Goal: Task Accomplishment & Management: Manage account settings

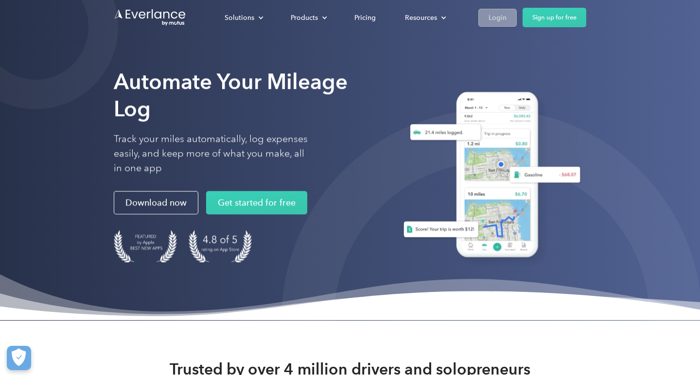
click at [497, 15] on div "Login" at bounding box center [498, 18] width 18 height 12
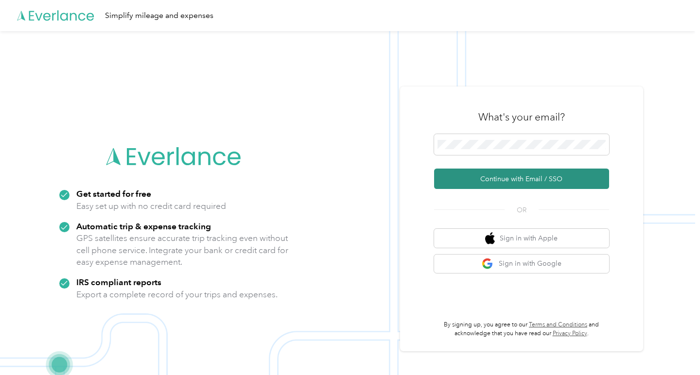
click at [503, 182] on button "Continue with Email / SSO" at bounding box center [521, 179] width 175 height 20
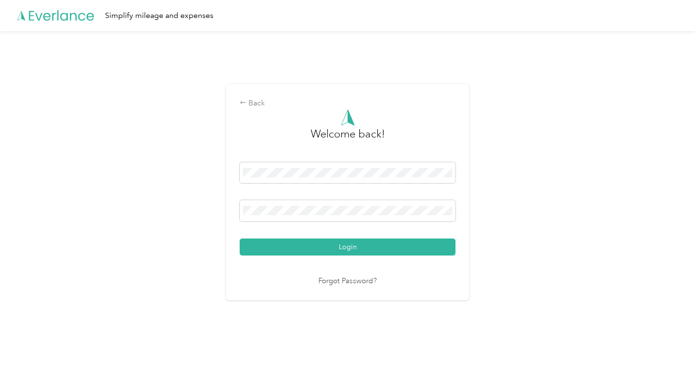
click at [350, 246] on button "Login" at bounding box center [348, 247] width 216 height 17
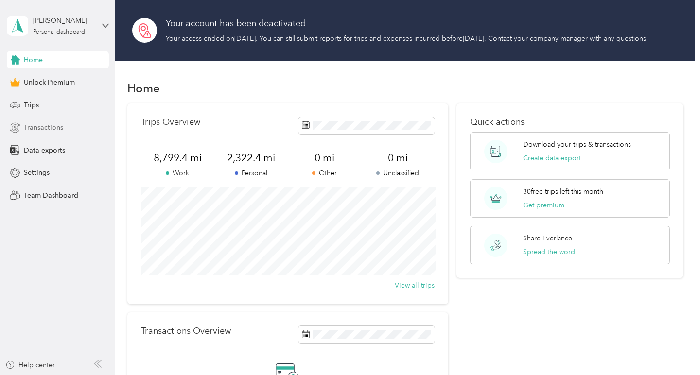
click at [42, 127] on span "Transactions" at bounding box center [43, 127] width 39 height 10
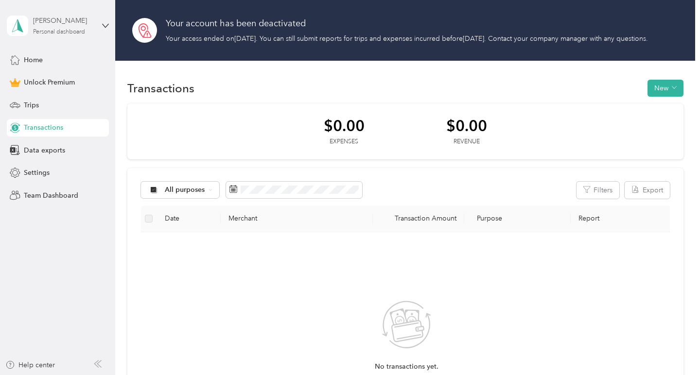
click at [47, 27] on div "Gavin Seeberger Personal dashboard" at bounding box center [63, 25] width 61 height 19
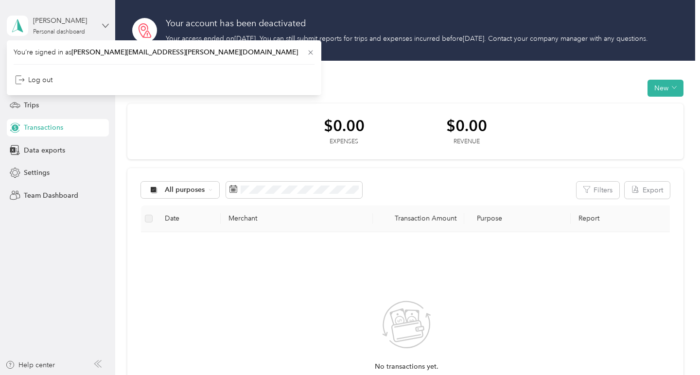
click at [103, 26] on icon at bounding box center [105, 25] width 7 height 7
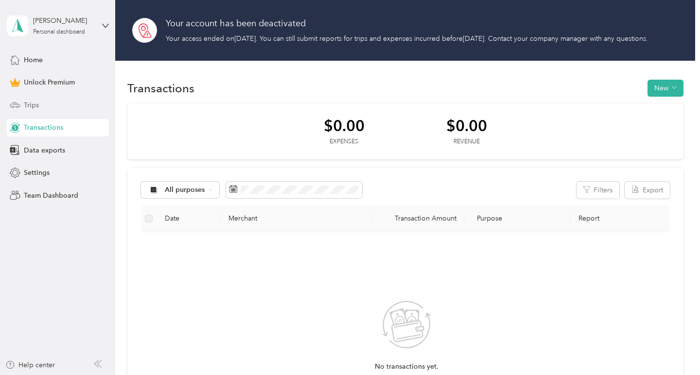
click at [27, 106] on span "Trips" at bounding box center [31, 105] width 15 height 10
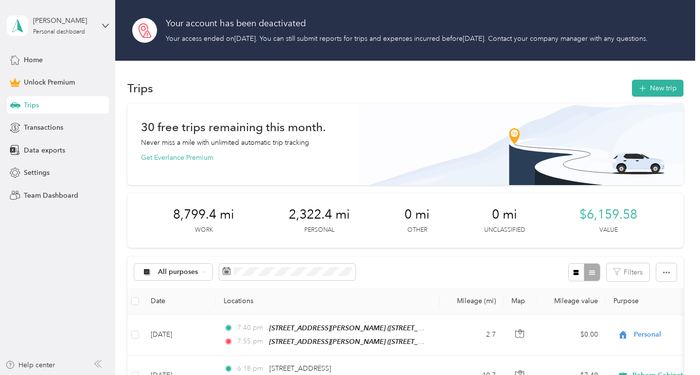
scroll to position [114, 0]
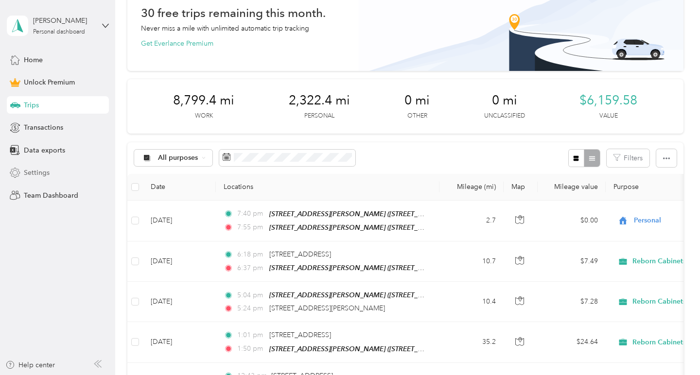
click at [39, 174] on span "Settings" at bounding box center [37, 173] width 26 height 10
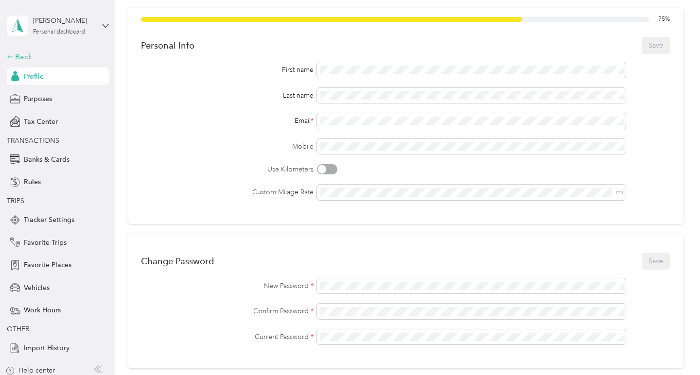
click at [18, 58] on div "Back" at bounding box center [55, 57] width 97 height 12
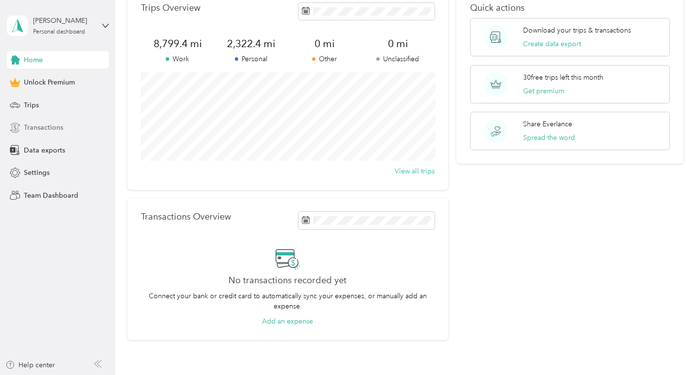
click at [40, 127] on span "Transactions" at bounding box center [43, 127] width 39 height 10
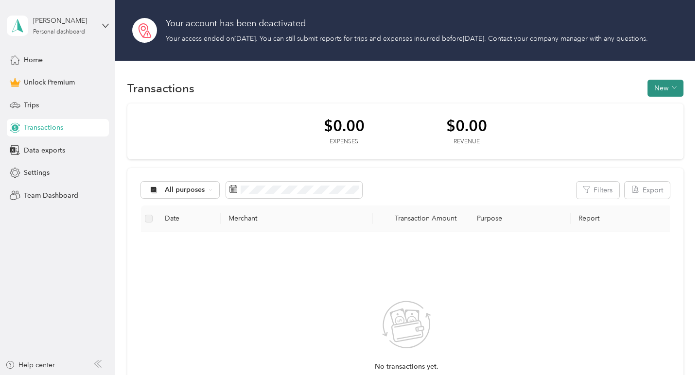
click at [676, 90] on icon "button" at bounding box center [674, 87] width 5 height 5
click at [39, 24] on div "Gavin Seeberger" at bounding box center [63, 21] width 61 height 10
click at [48, 220] on aside "Gavin Seeberger Personal dashboard Home Unlock Premium Trips Transactions Data …" at bounding box center [57, 187] width 115 height 375
click at [29, 57] on span "Home" at bounding box center [33, 60] width 19 height 10
